Goal: Information Seeking & Learning: Learn about a topic

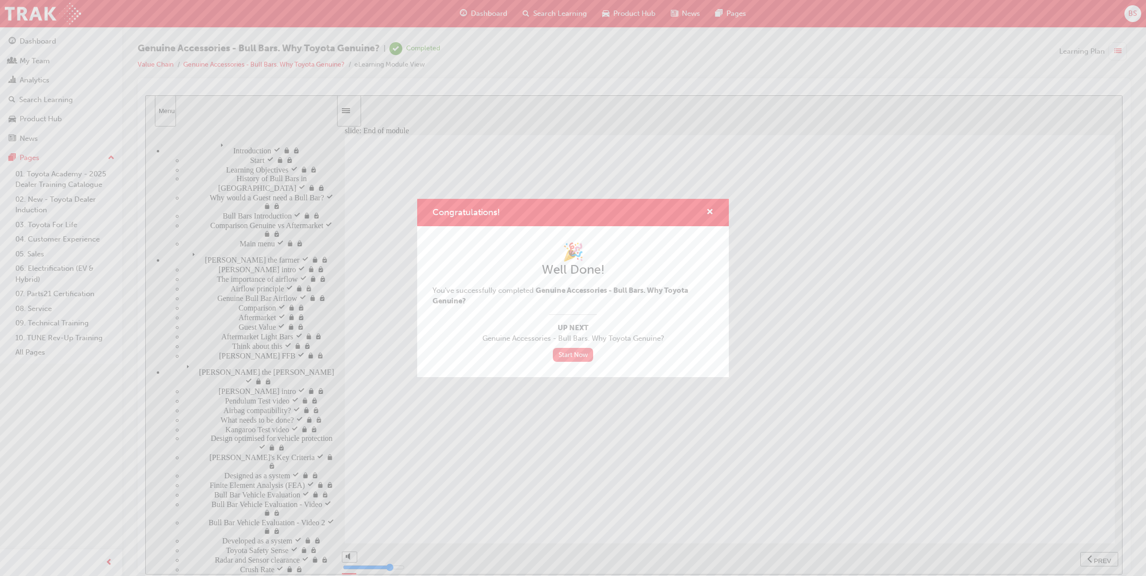
click at [567, 352] on link "Start Now" at bounding box center [573, 355] width 40 height 14
click at [709, 213] on span "cross-icon" at bounding box center [709, 213] width 7 height 9
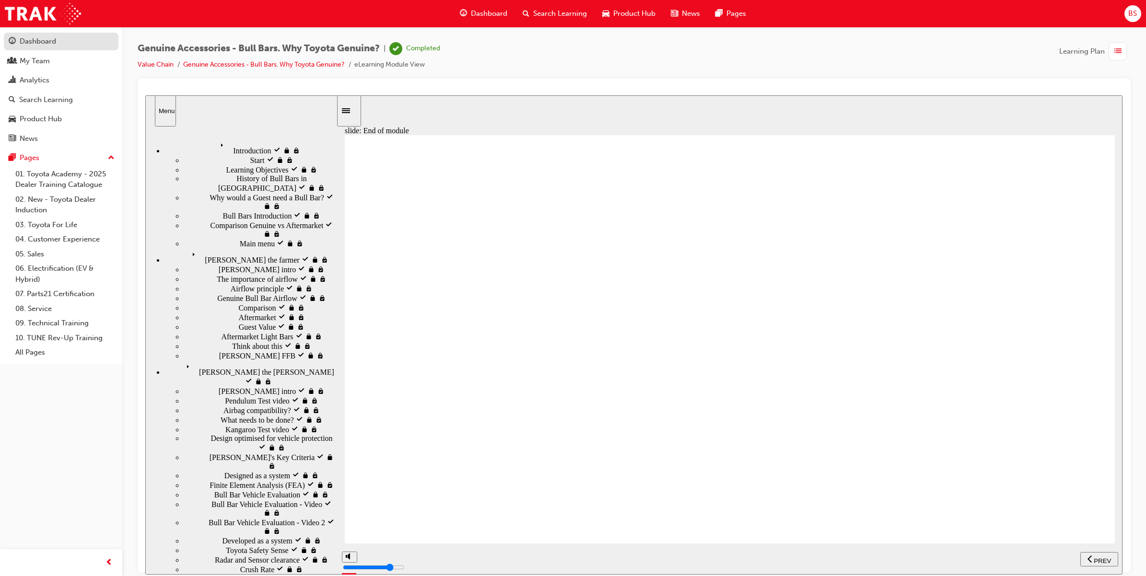
click at [35, 41] on div "Dashboard" at bounding box center [38, 41] width 36 height 11
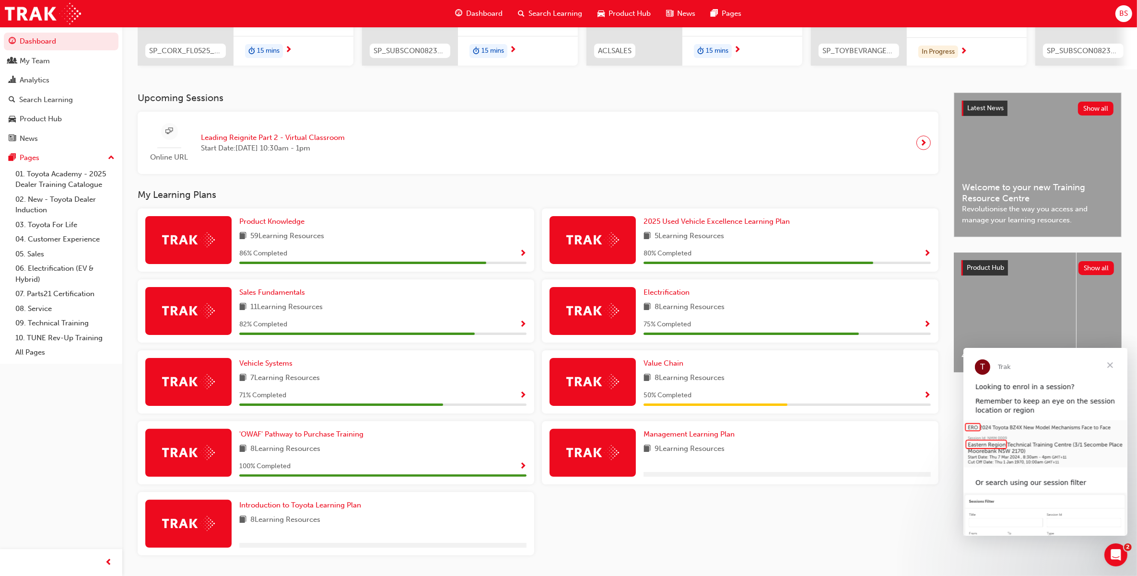
scroll to position [181, 0]
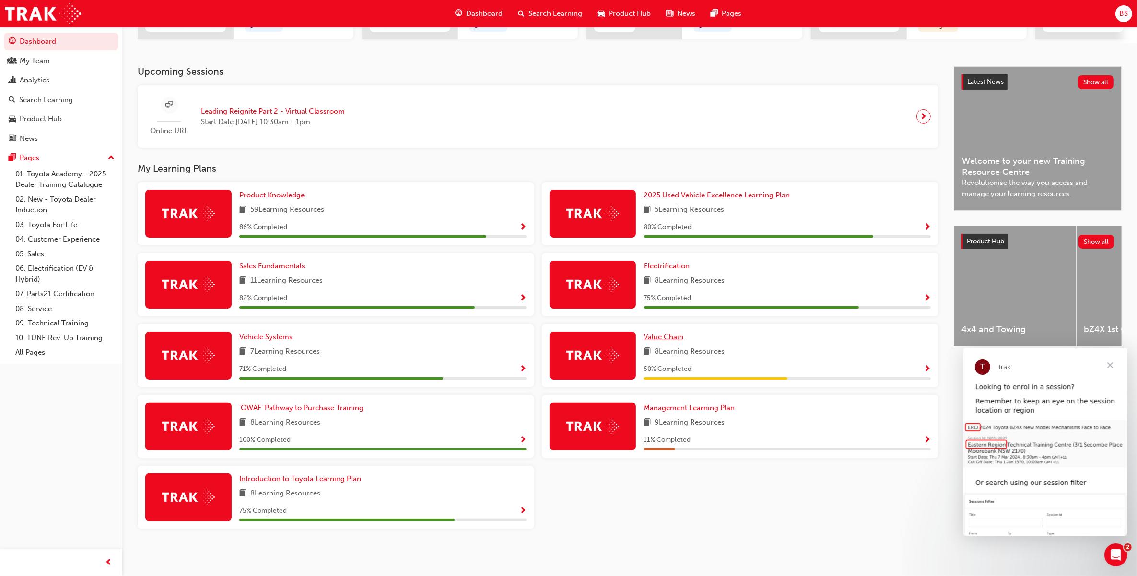
click at [667, 336] on span "Value Chain" at bounding box center [663, 337] width 40 height 9
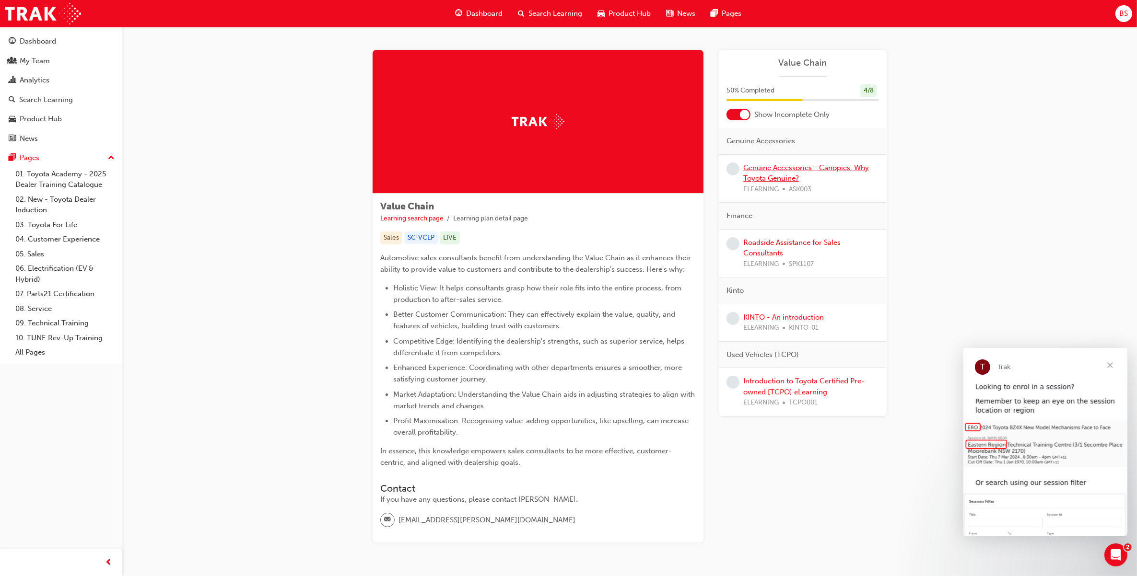
click at [778, 167] on link "Genuine Accessories - Canopies. Why Toyota Genuine?" at bounding box center [806, 173] width 126 height 20
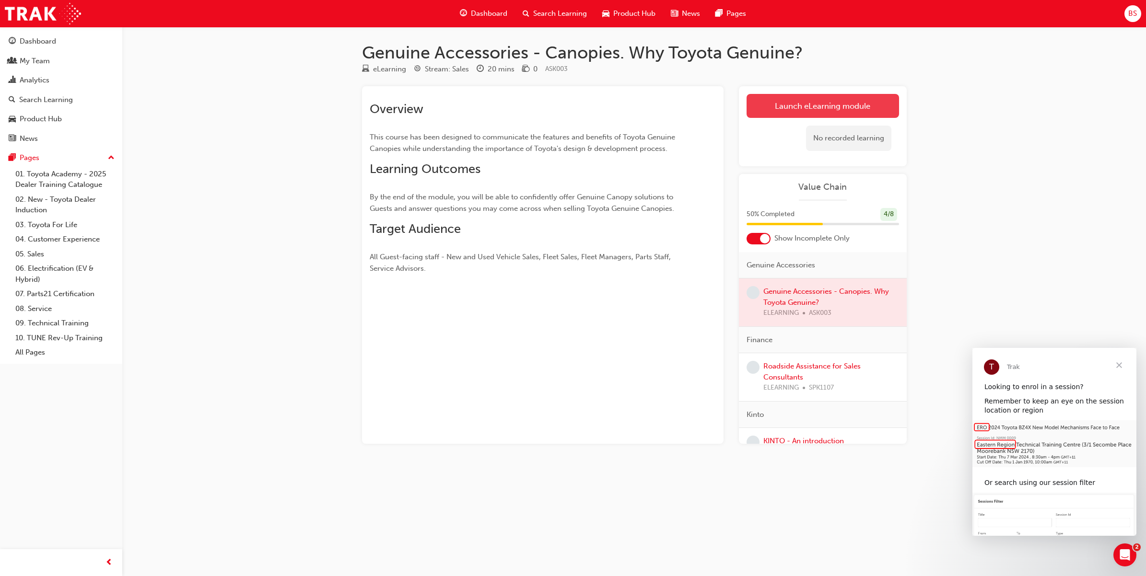
click at [837, 104] on link "Launch eLearning module" at bounding box center [822, 106] width 152 height 24
